Goal: Information Seeking & Learning: Find specific page/section

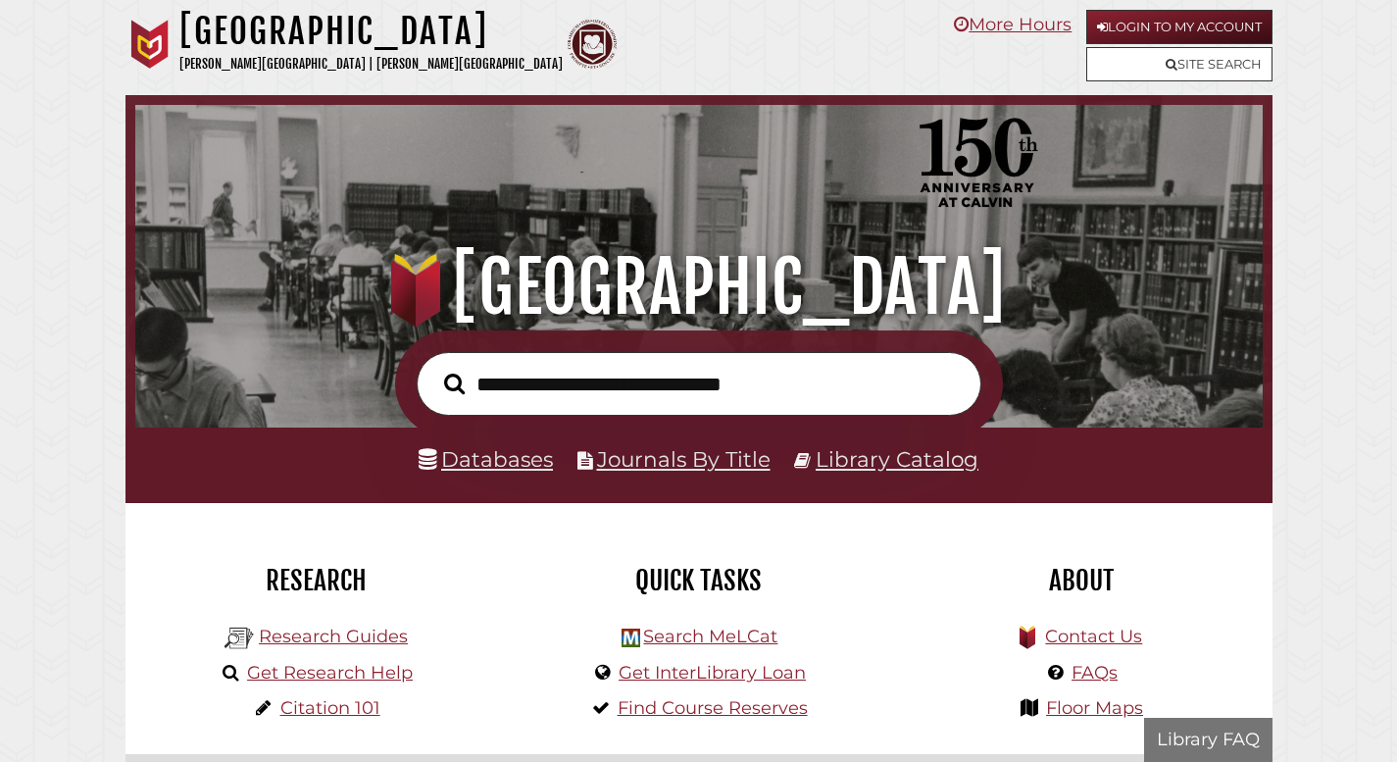
scroll to position [372, 1117]
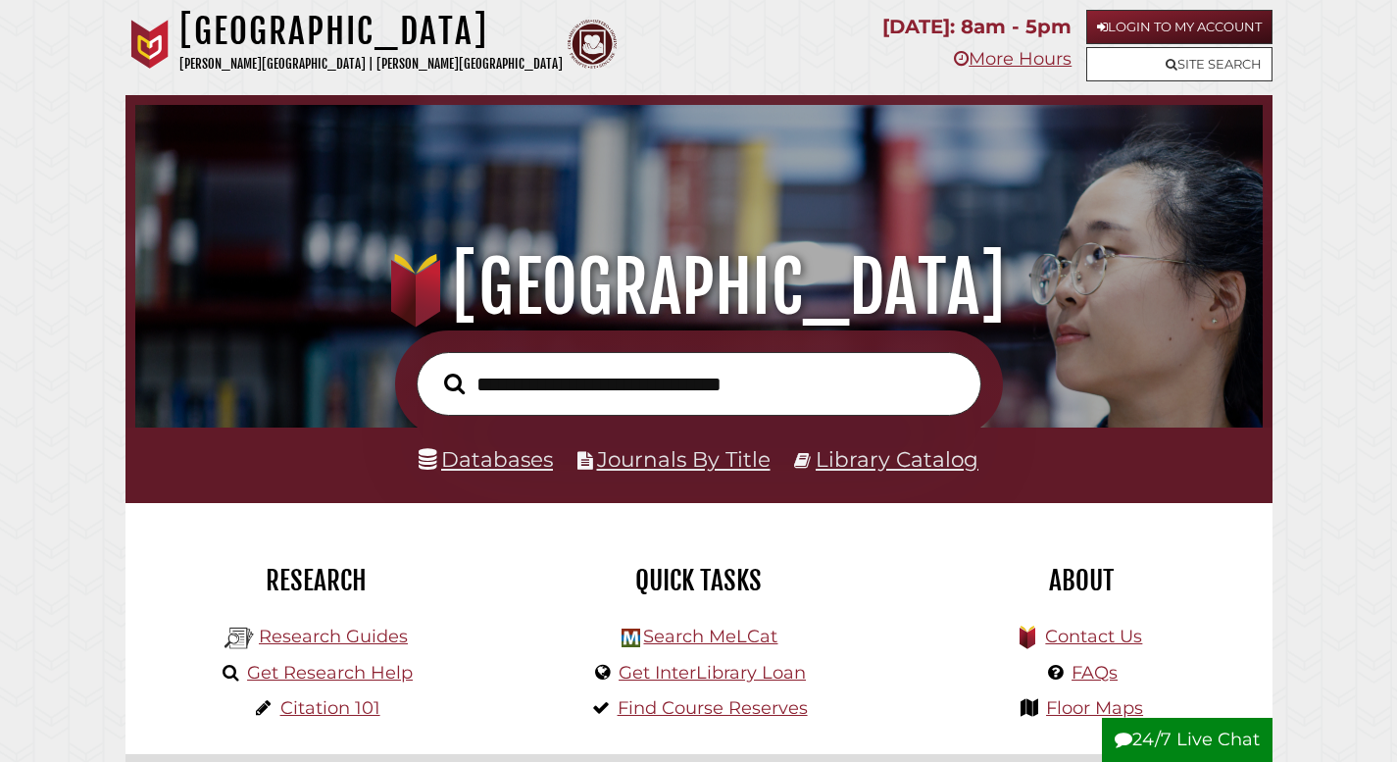
scroll to position [372, 1117]
click at [511, 461] on link "Databases" at bounding box center [486, 458] width 134 height 25
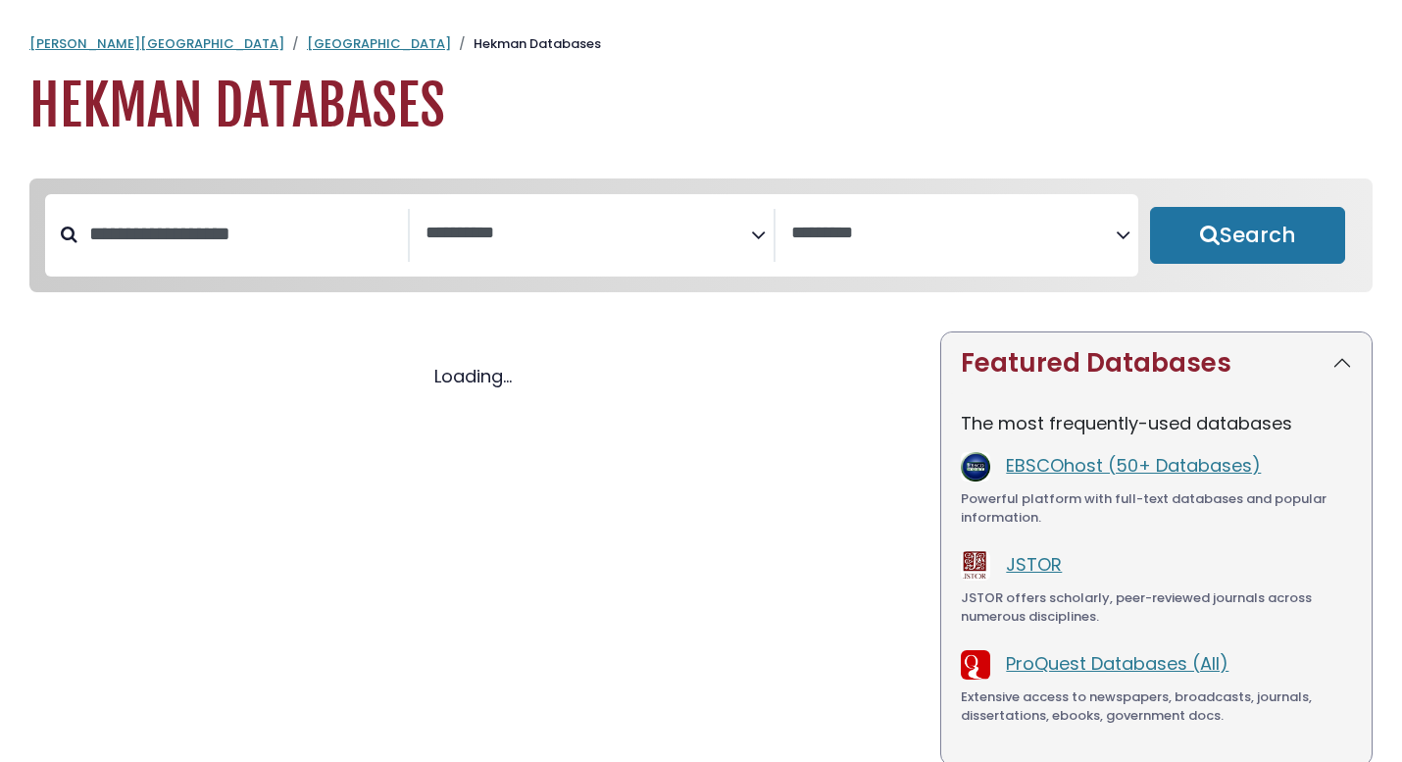
select select "Database Subject Filter"
select select "Database Vendors Filter"
select select "Database Subject Filter"
select select "Database Vendors Filter"
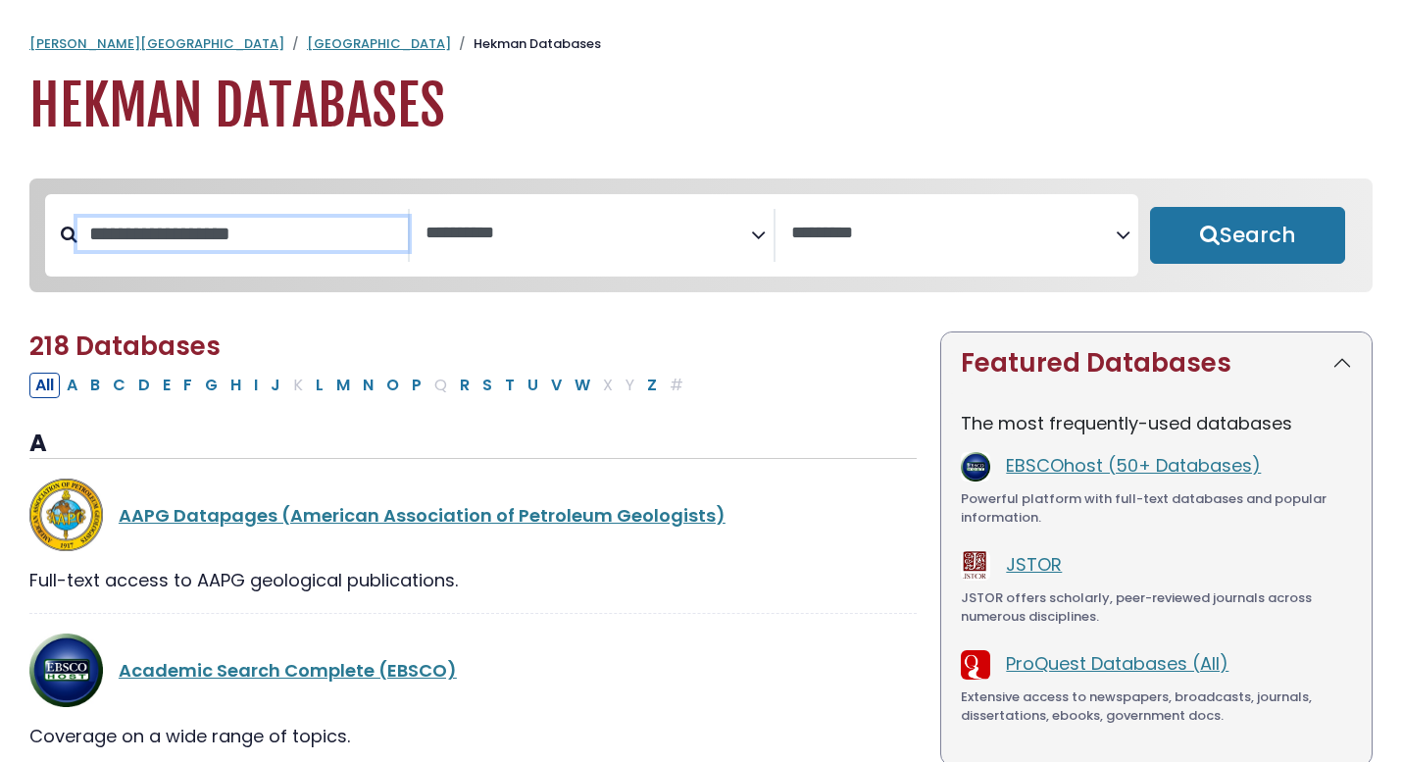
click at [268, 238] on input "Search database by title or keyword" at bounding box center [242, 234] width 330 height 32
type input "***"
click at [1150, 207] on button "Search" at bounding box center [1247, 235] width 195 height 57
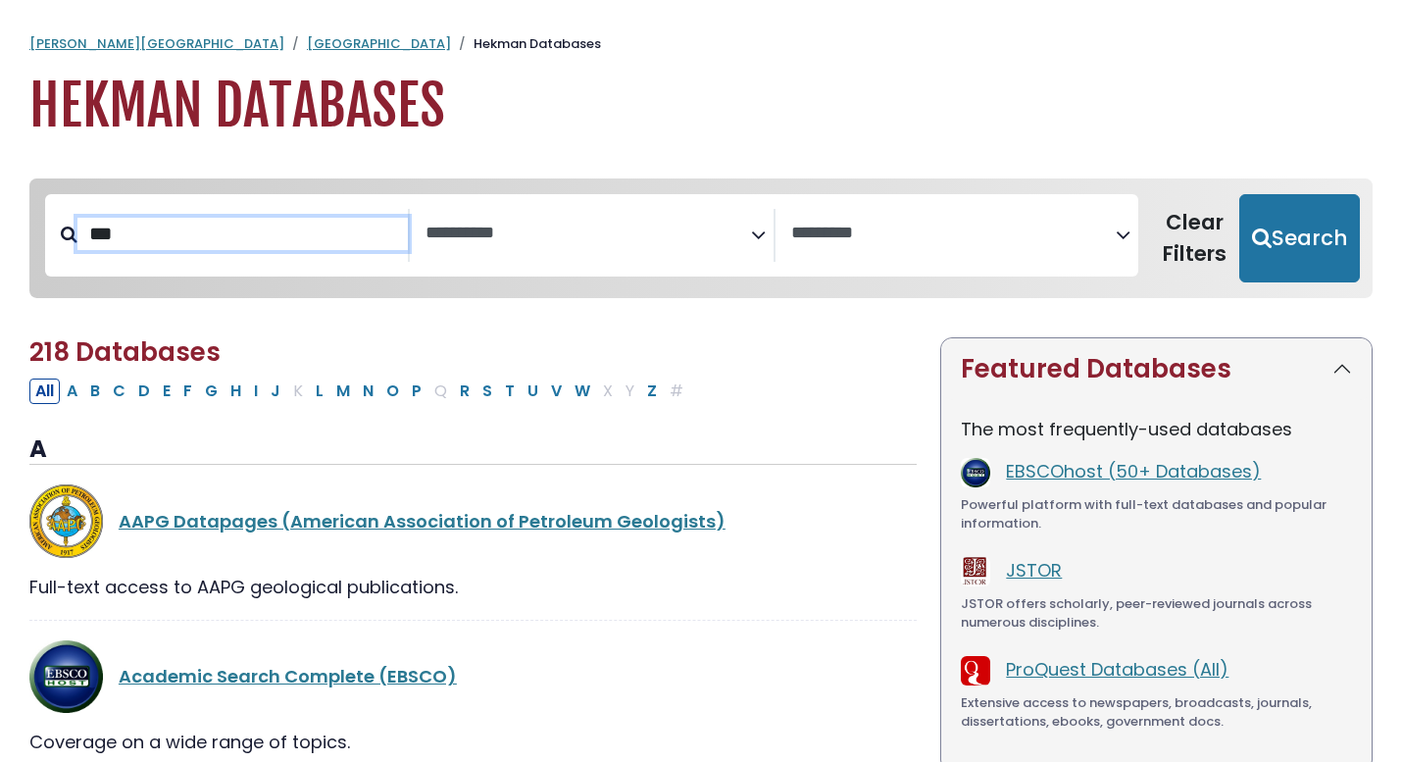
select select "Database Subject Filter"
select select "Database Vendors Filter"
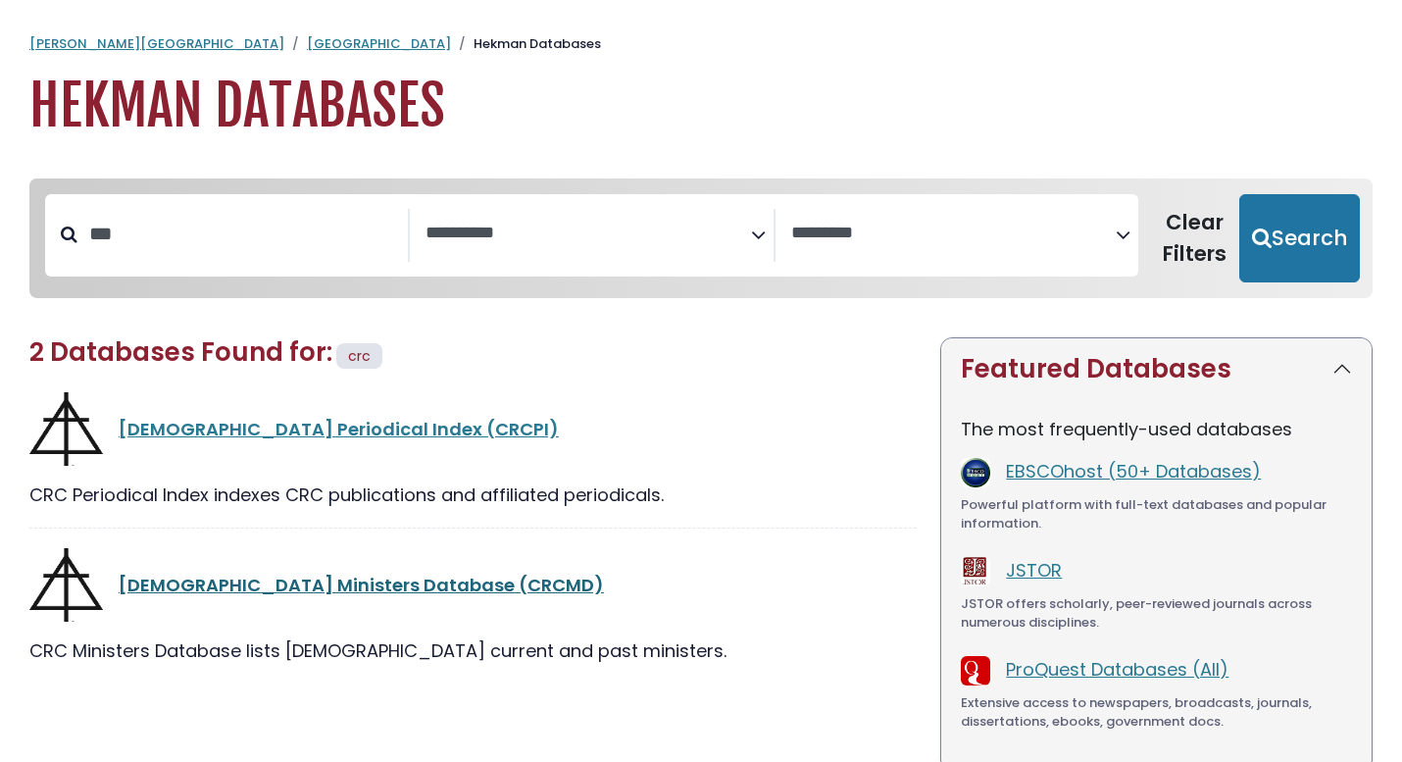
click at [268, 585] on link "Christian Reformed Church Ministers Database (CRCMD)" at bounding box center [361, 584] width 485 height 25
select select "Database Subject Filter"
select select "Database Vendors Filter"
click at [210, 423] on link "Christian Reformed Church Periodical Index (CRCPI)" at bounding box center [339, 429] width 440 height 25
